Goal: Check status: Check status

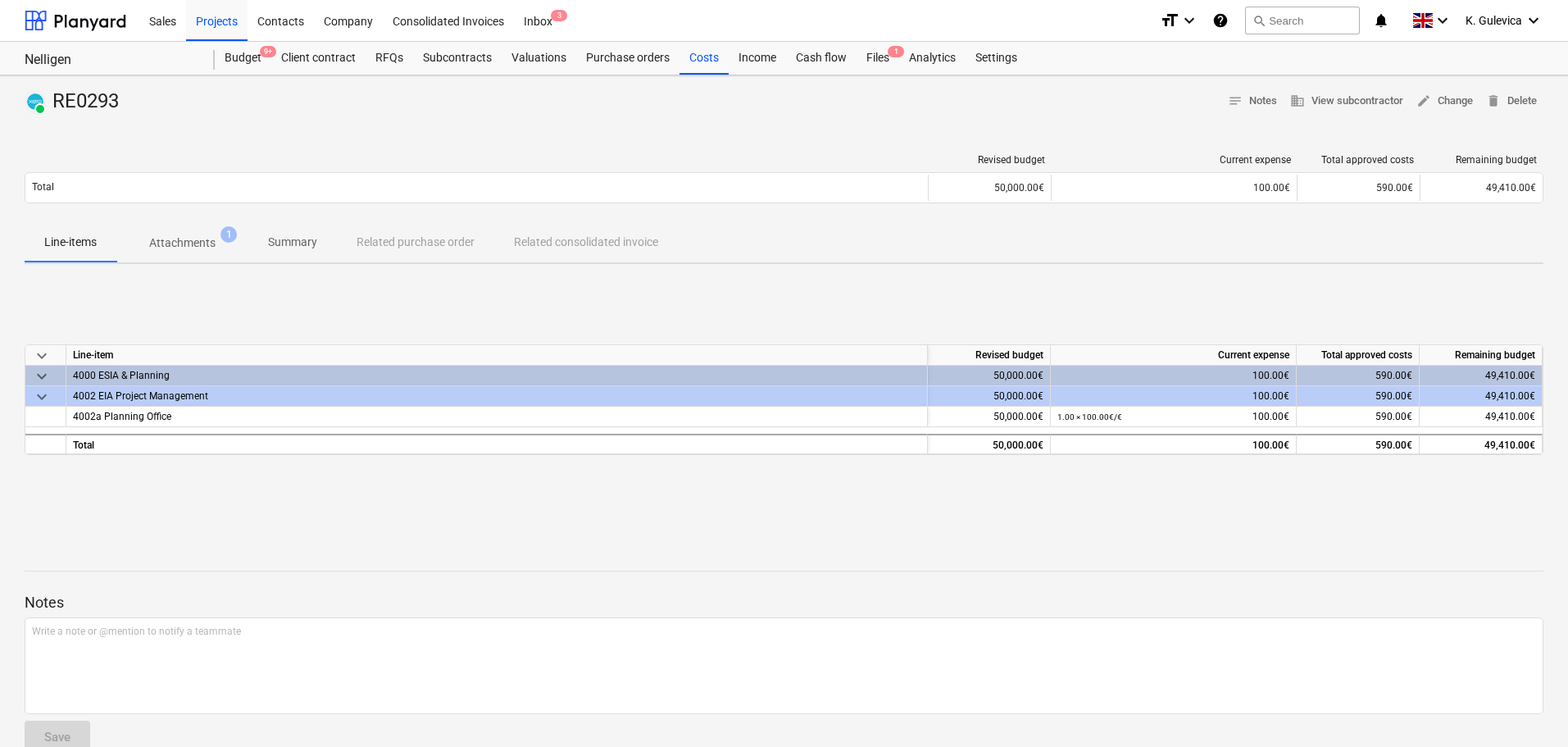
click at [190, 244] on p "Attachments" at bounding box center [183, 243] width 67 height 18
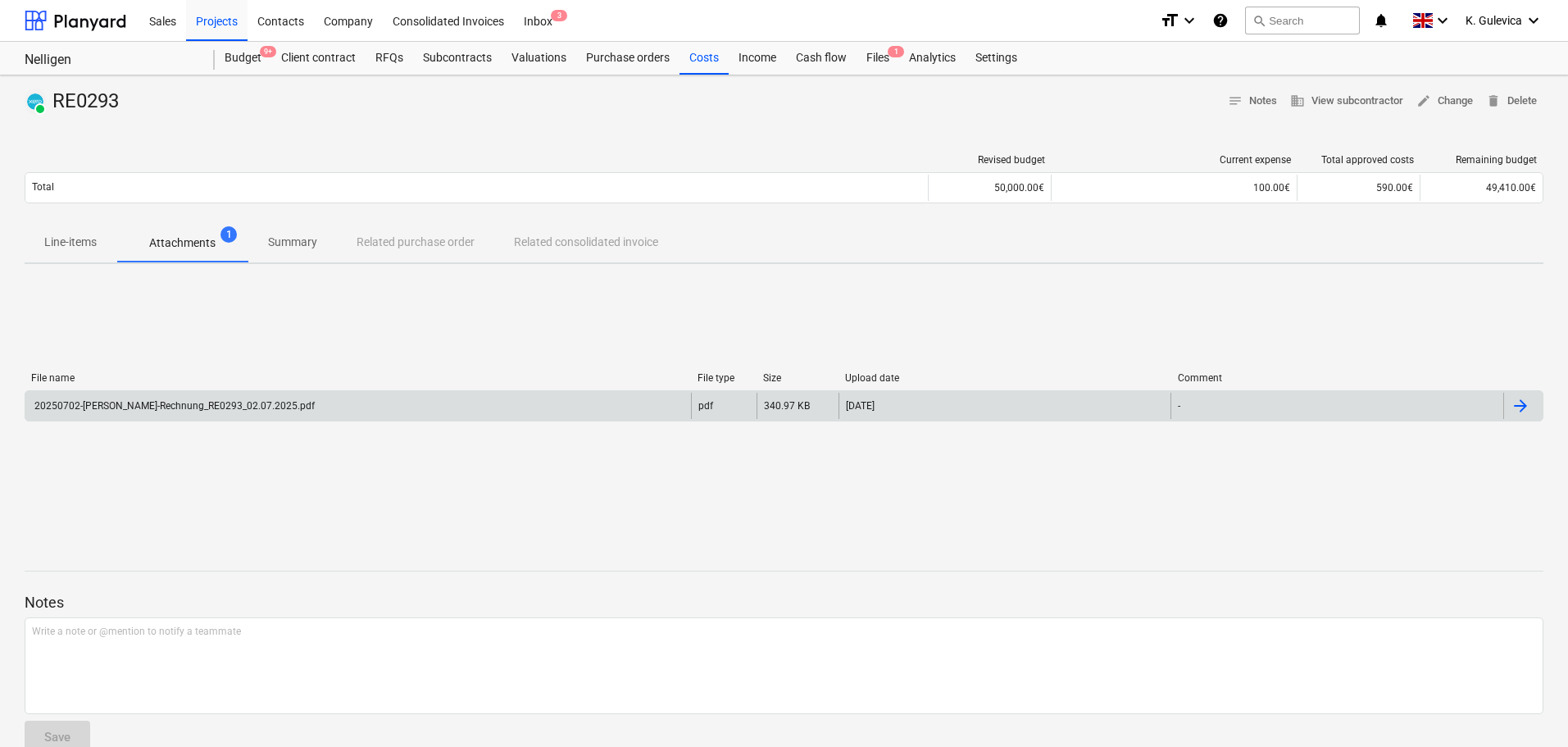
click at [220, 410] on div "20250702-[PERSON_NAME]-Rechnung_RE0293_02.07.2025.pdf" at bounding box center [174, 406] width 283 height 12
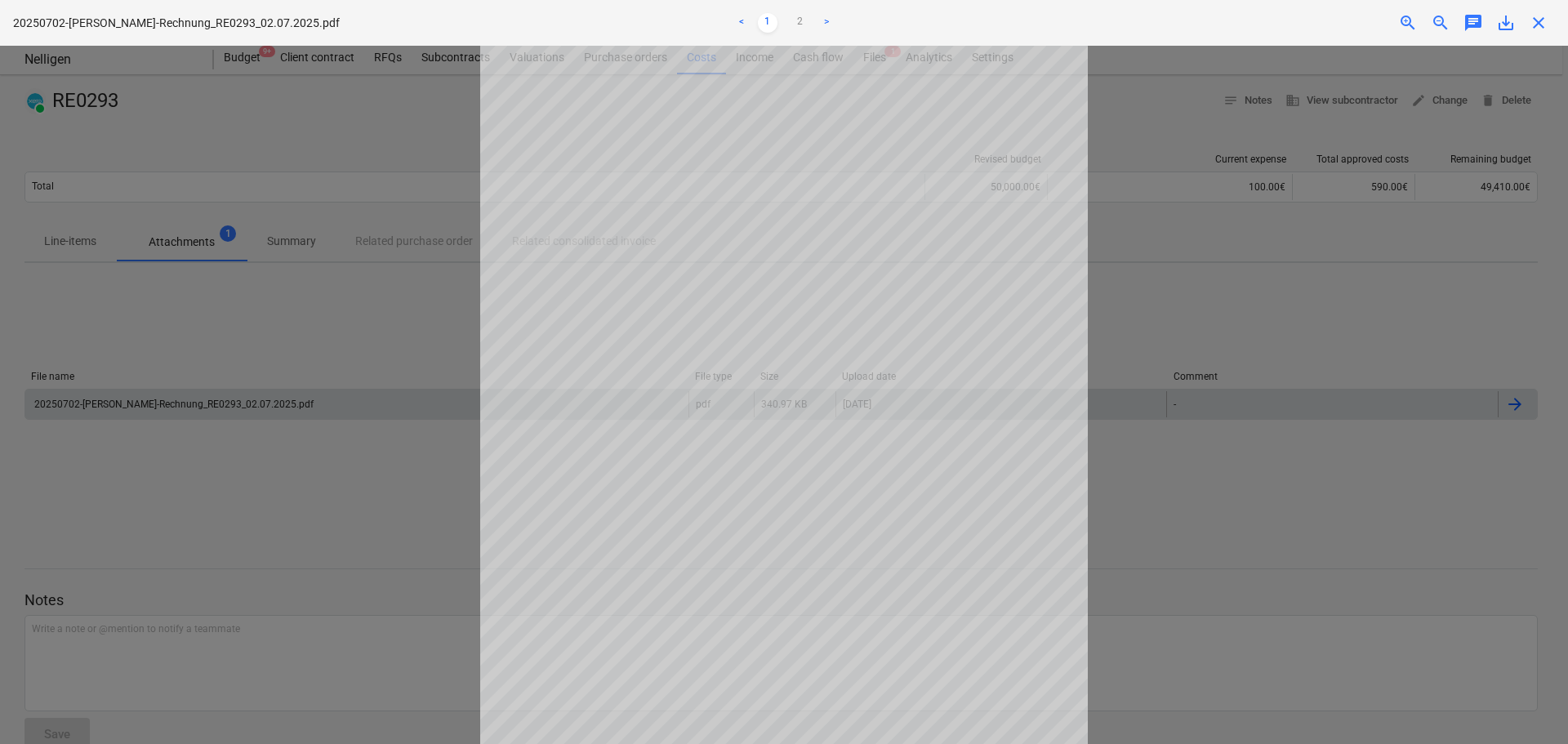
click at [220, 409] on div at bounding box center [784, 395] width 1568 height 699
click at [1532, 20] on span "close" at bounding box center [1539, 23] width 20 height 20
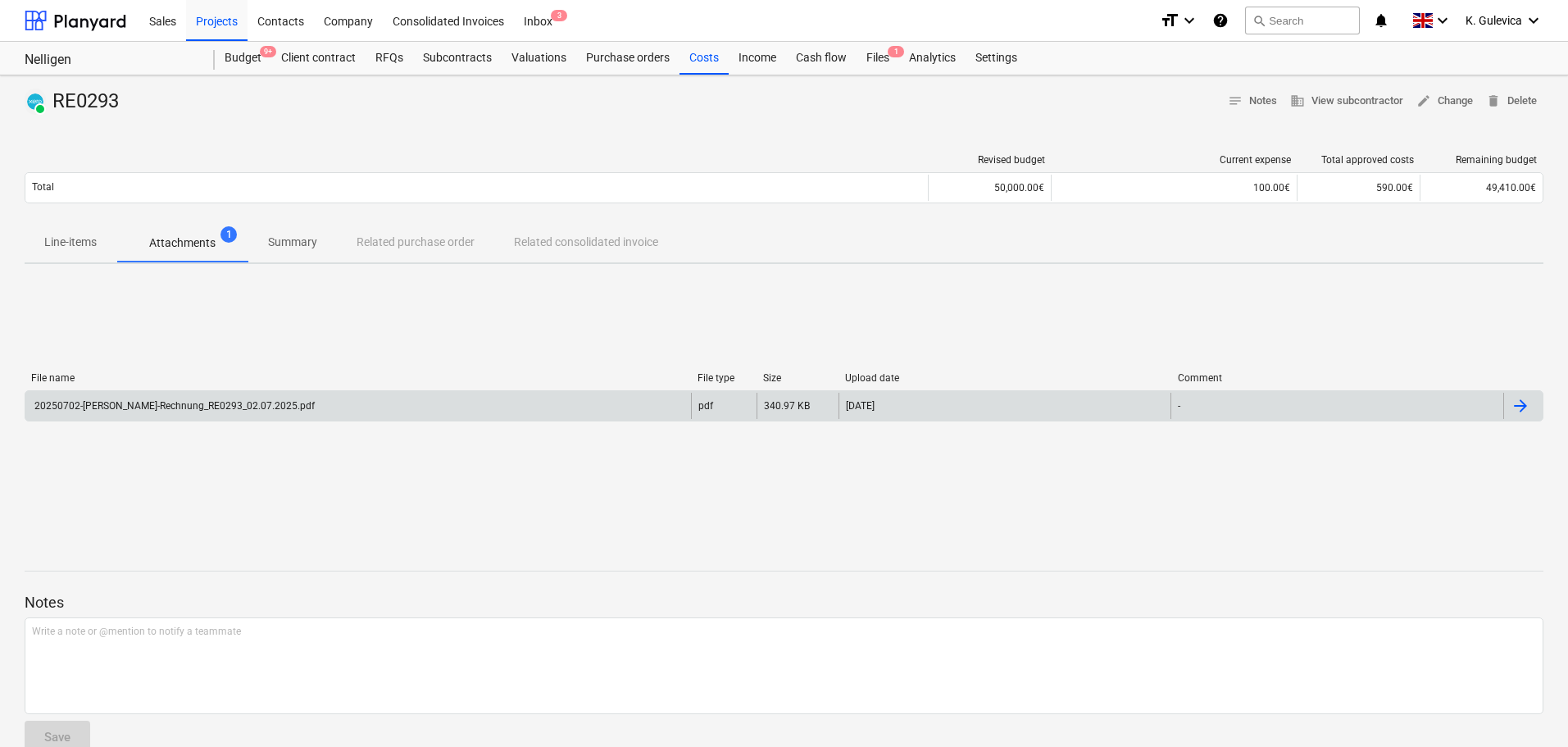
click at [306, 235] on p "Summary" at bounding box center [293, 243] width 49 height 18
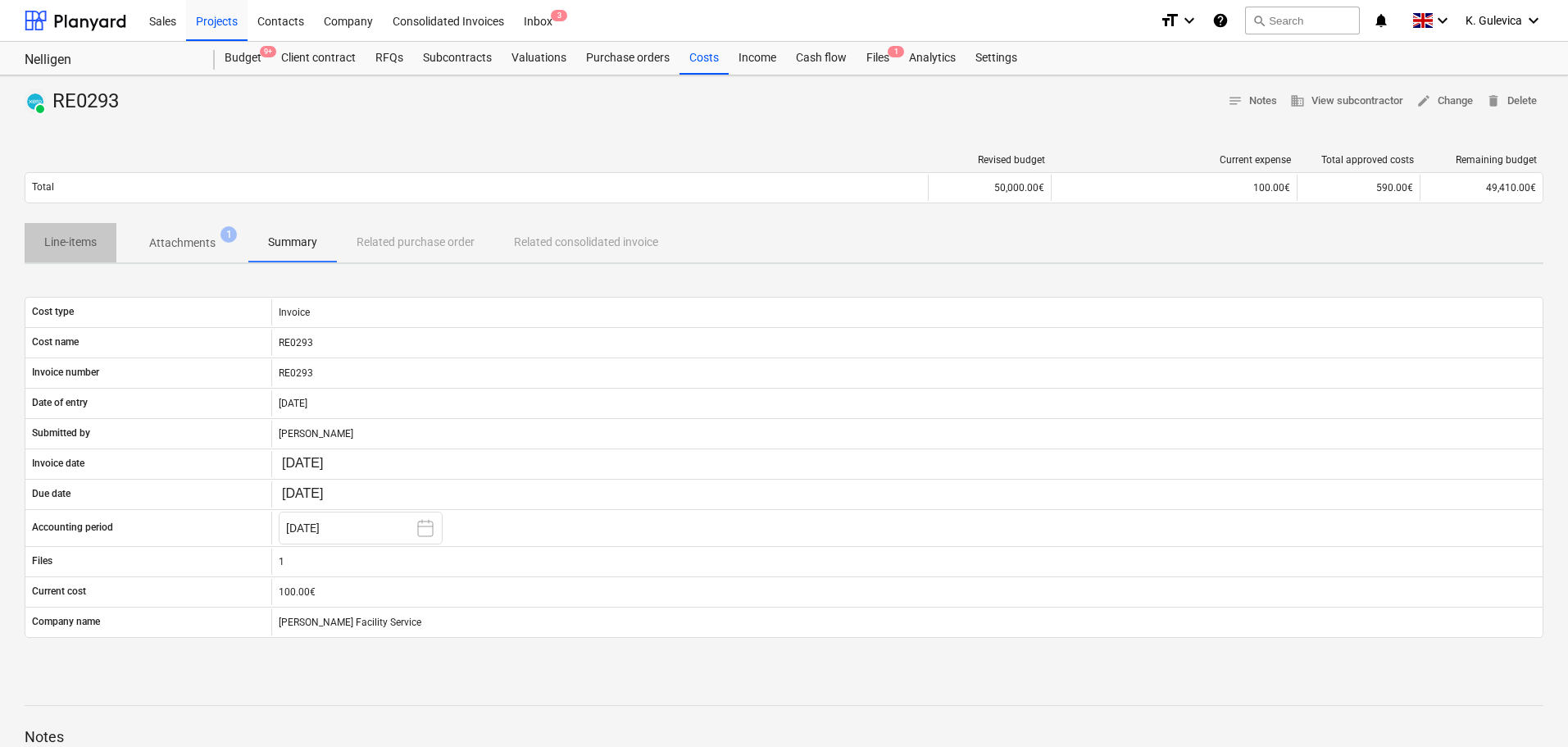
click at [69, 239] on p "Line-items" at bounding box center [70, 243] width 52 height 18
